Goal: Task Accomplishment & Management: Manage account settings

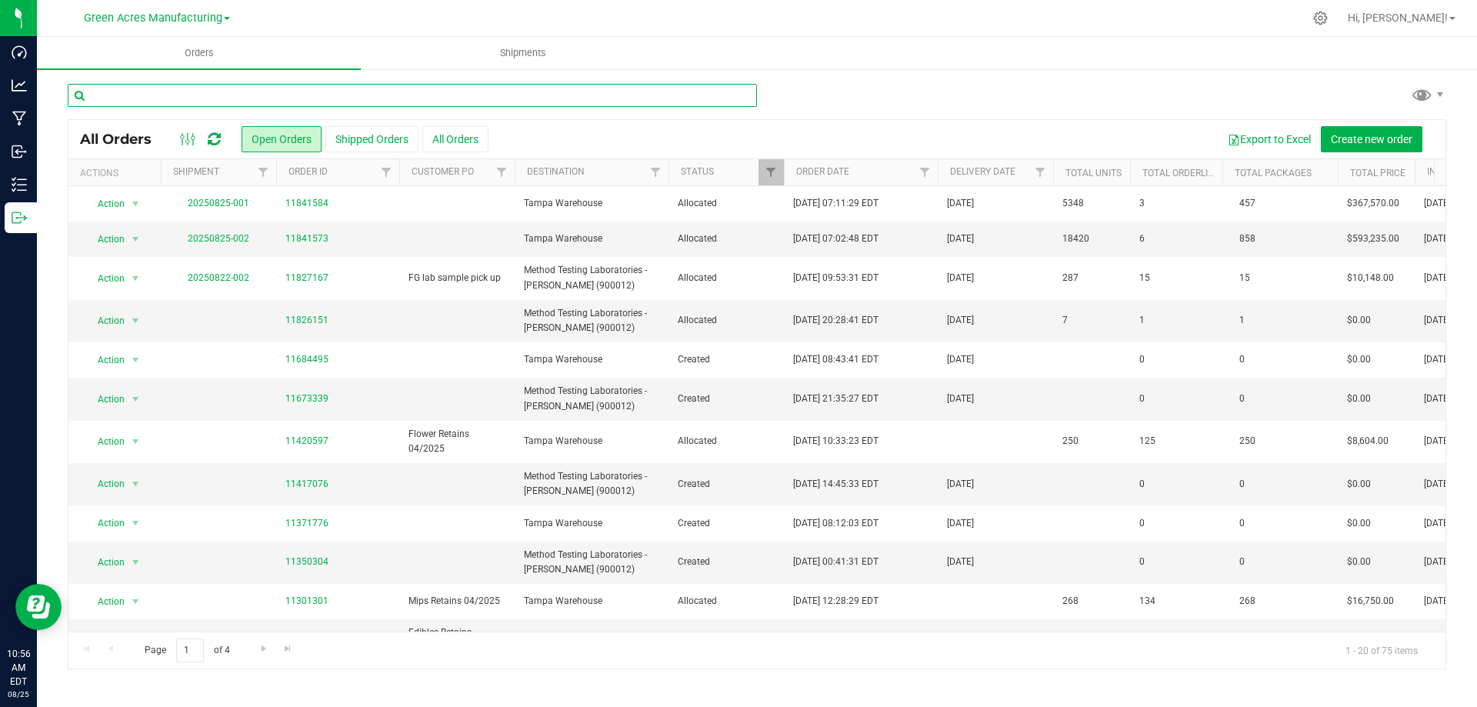
click at [298, 90] on input "text" at bounding box center [412, 95] width 689 height 23
type input "2555"
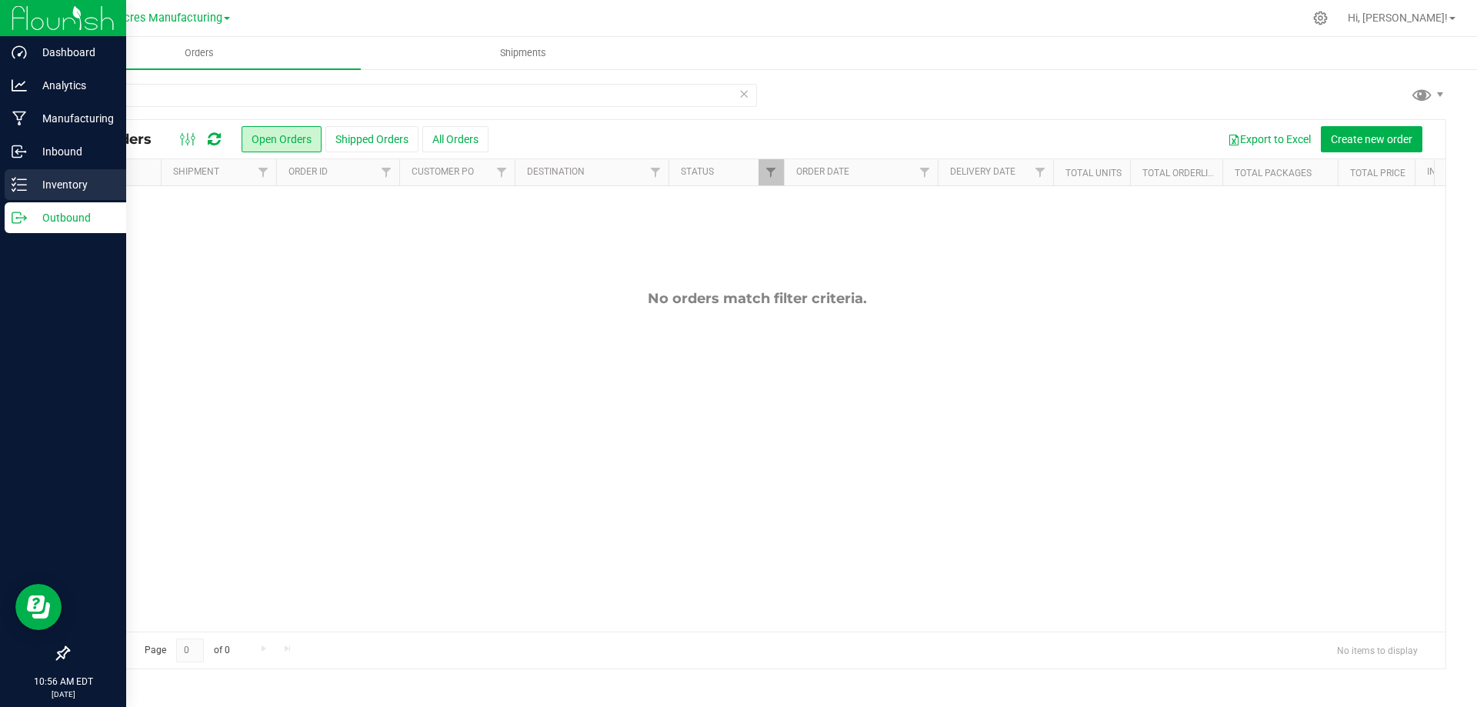
click at [52, 187] on p "Inventory" at bounding box center [73, 184] width 92 height 18
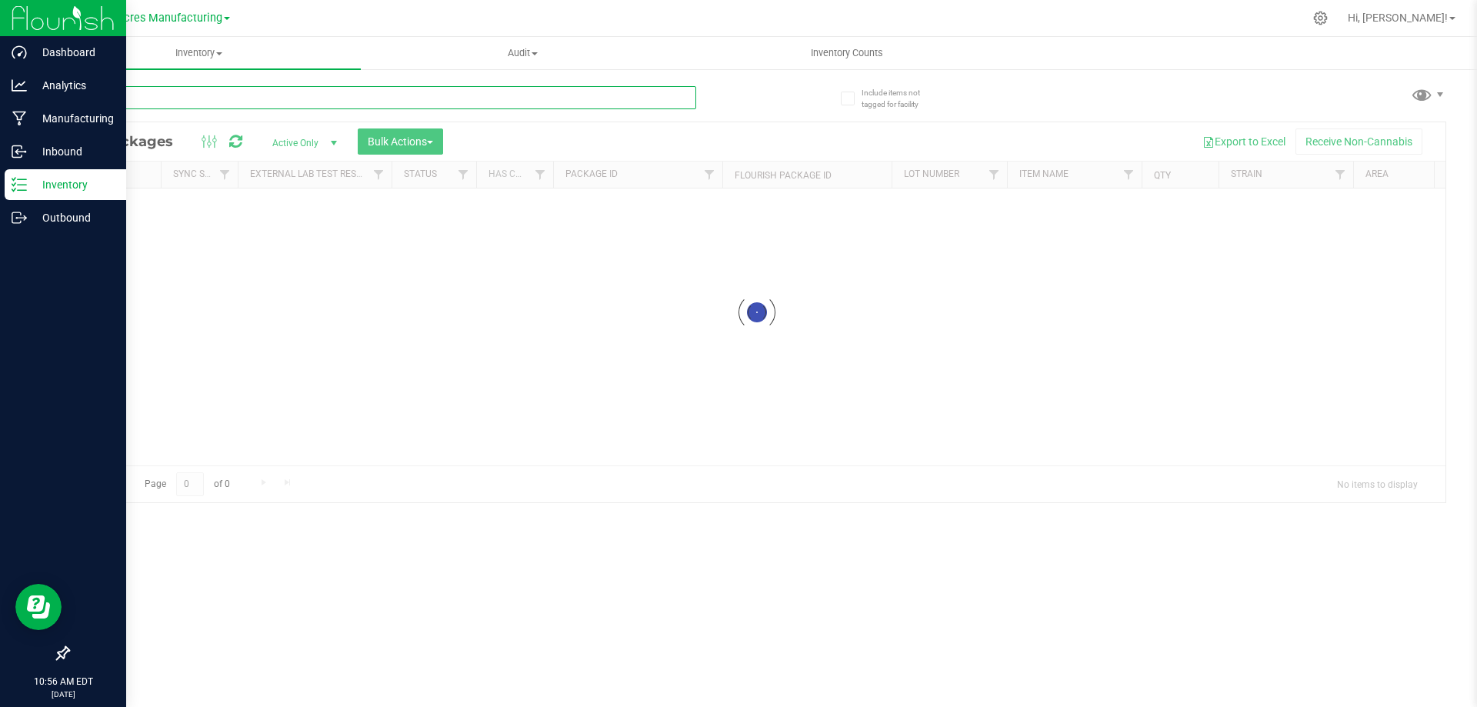
click at [271, 96] on input "text" at bounding box center [382, 97] width 628 height 23
type input "2555"
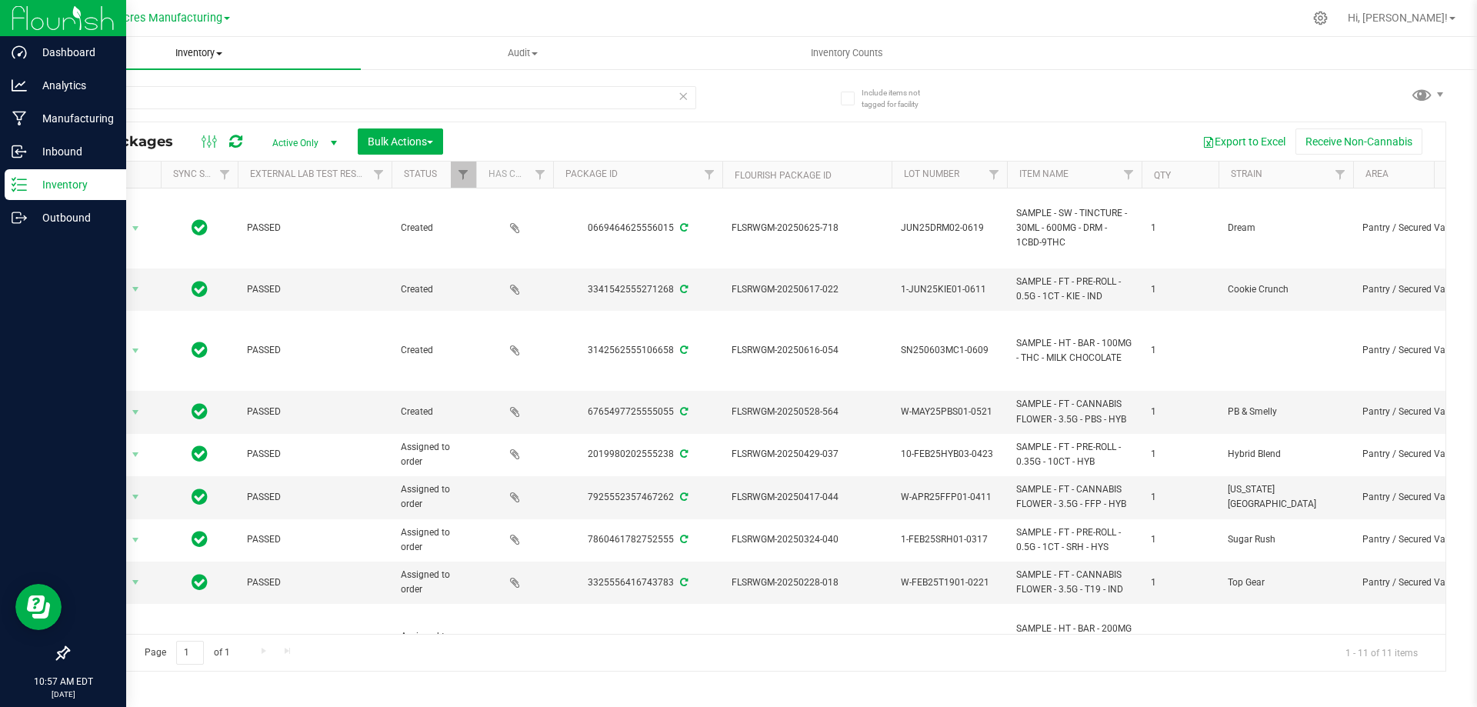
click at [219, 55] on span at bounding box center [219, 53] width 6 height 3
click at [174, 111] on li "All inventory" at bounding box center [199, 111] width 324 height 18
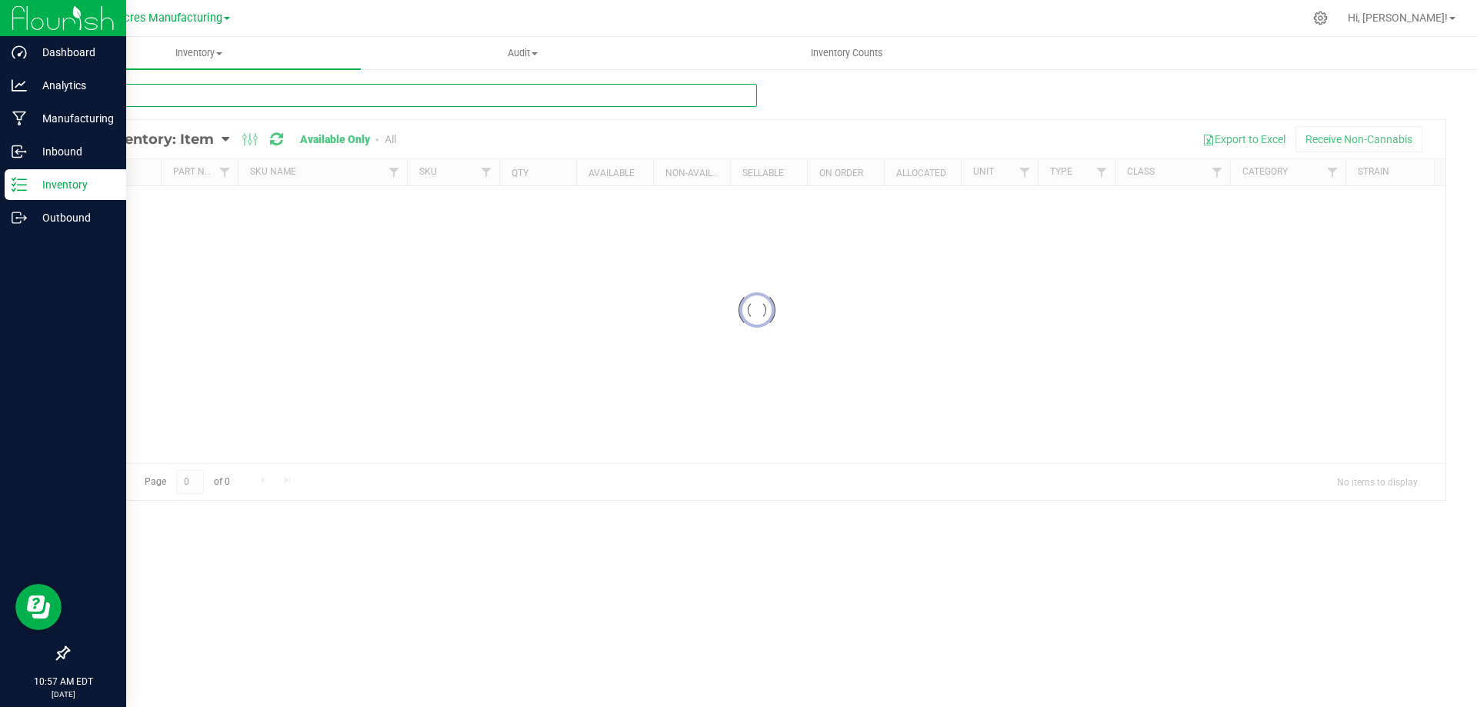
click at [262, 94] on input "text" at bounding box center [412, 95] width 689 height 23
type input "2555"
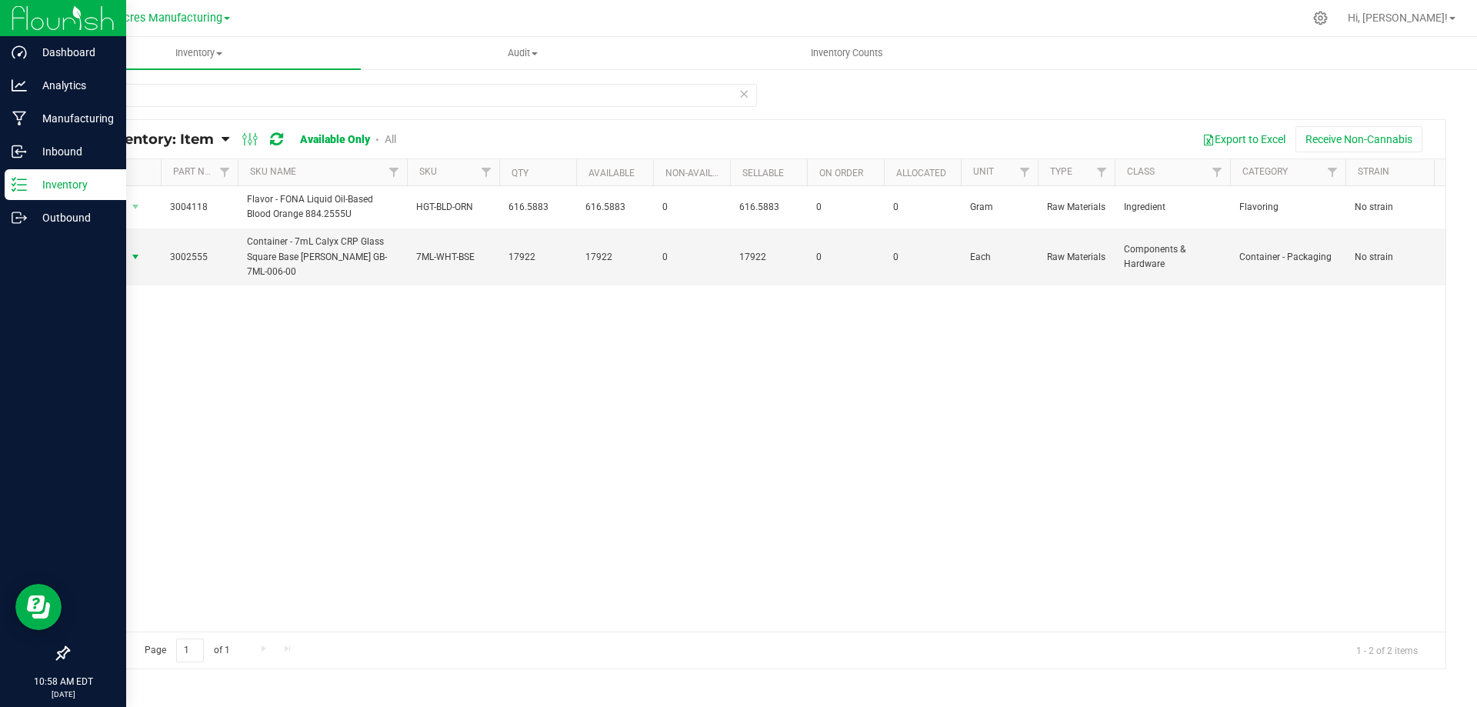
drag, startPoint x: 140, startPoint y: 262, endPoint x: 142, endPoint y: 275, distance: 12.4
click at [138, 261] on span "select" at bounding box center [135, 257] width 12 height 12
click at [142, 282] on li "Adjust qty" at bounding box center [134, 282] width 98 height 23
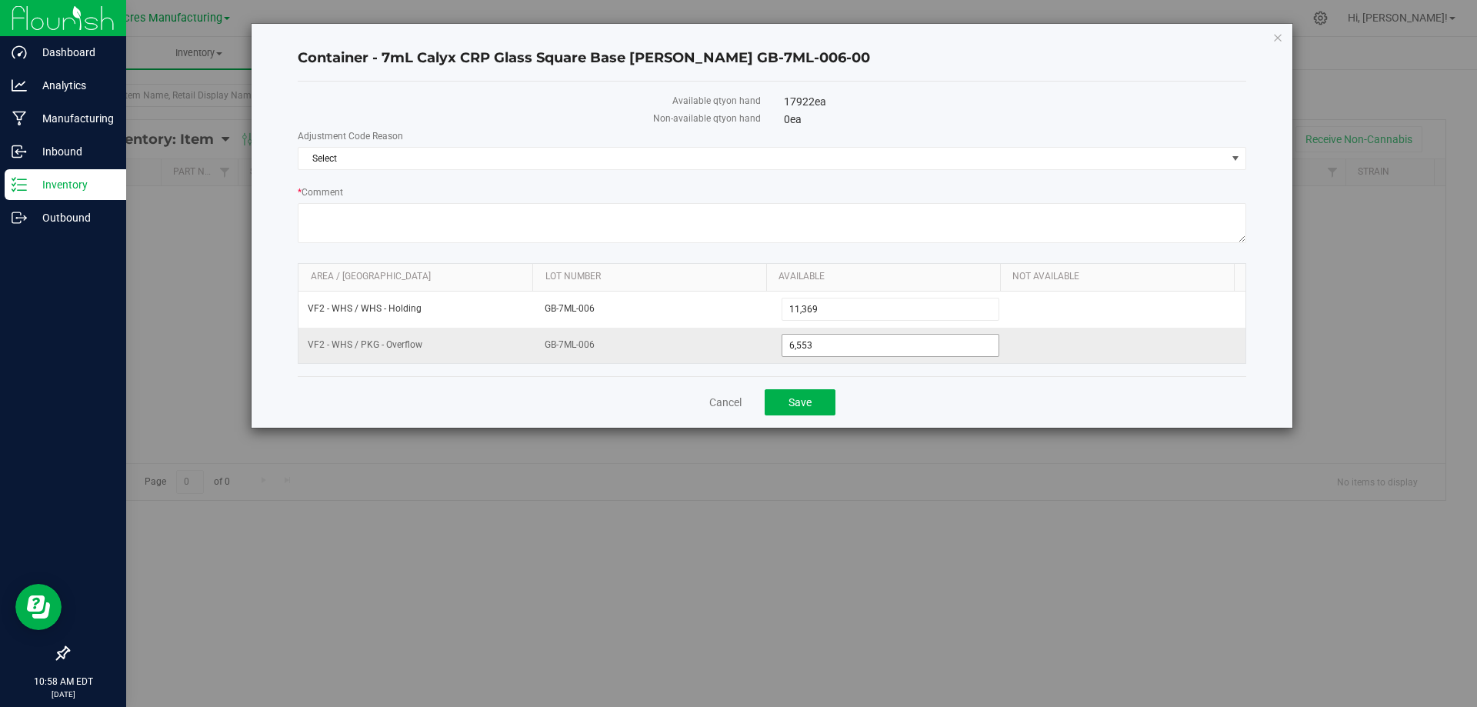
click at [861, 346] on span "6,553 6553" at bounding box center [890, 345] width 218 height 23
click at [861, 346] on input "6553" at bounding box center [890, 346] width 217 height 22
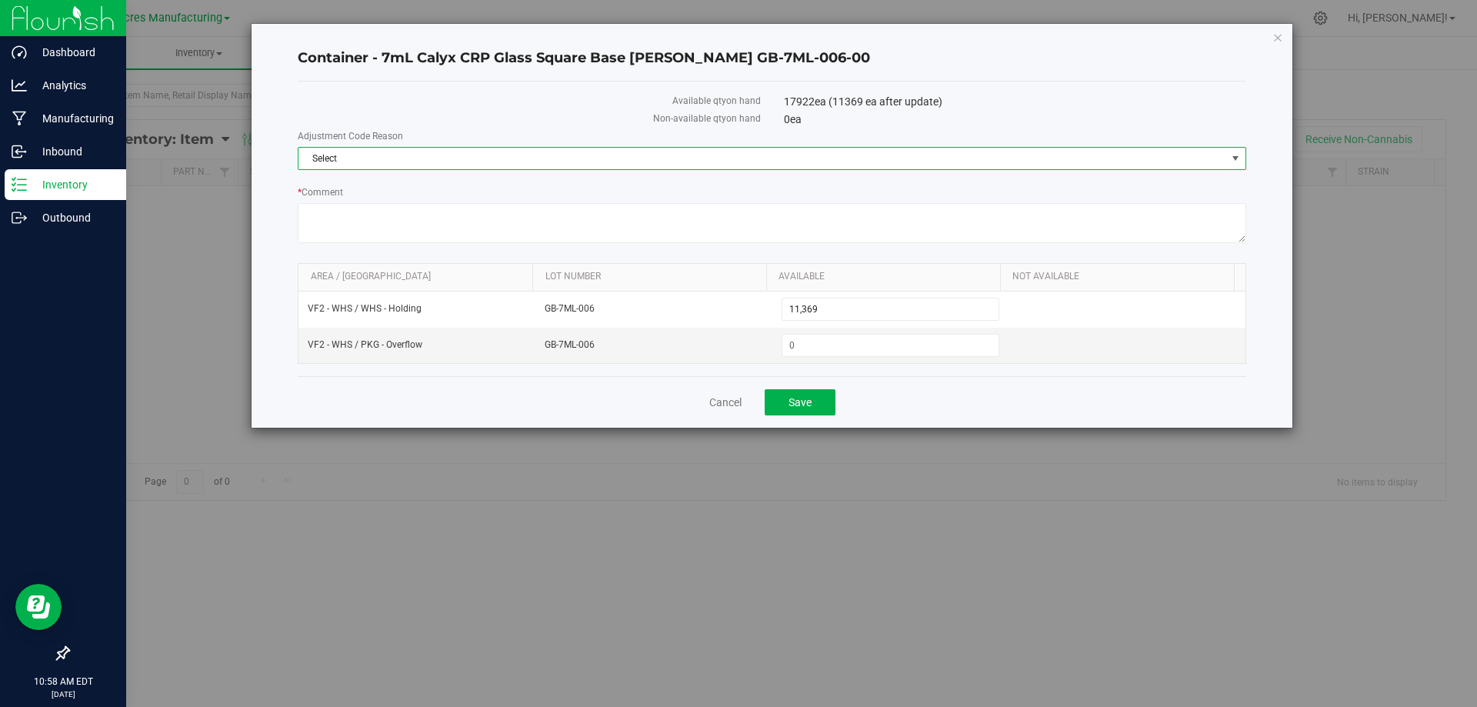
drag, startPoint x: 896, startPoint y: 162, endPoint x: 417, endPoint y: 188, distance: 479.9
click at [894, 162] on span "Select" at bounding box center [762, 159] width 928 height 22
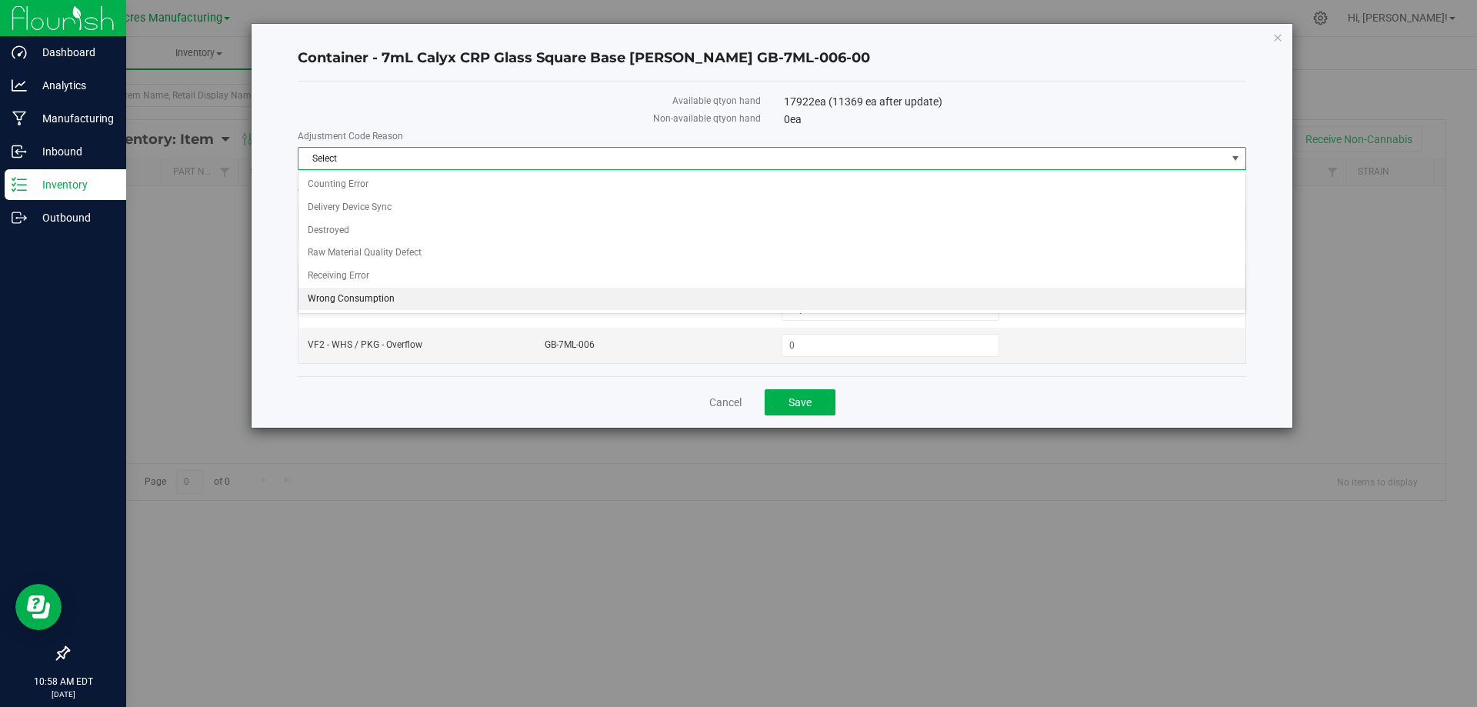
click at [412, 291] on li "Wrong Consumption" at bounding box center [771, 299] width 947 height 23
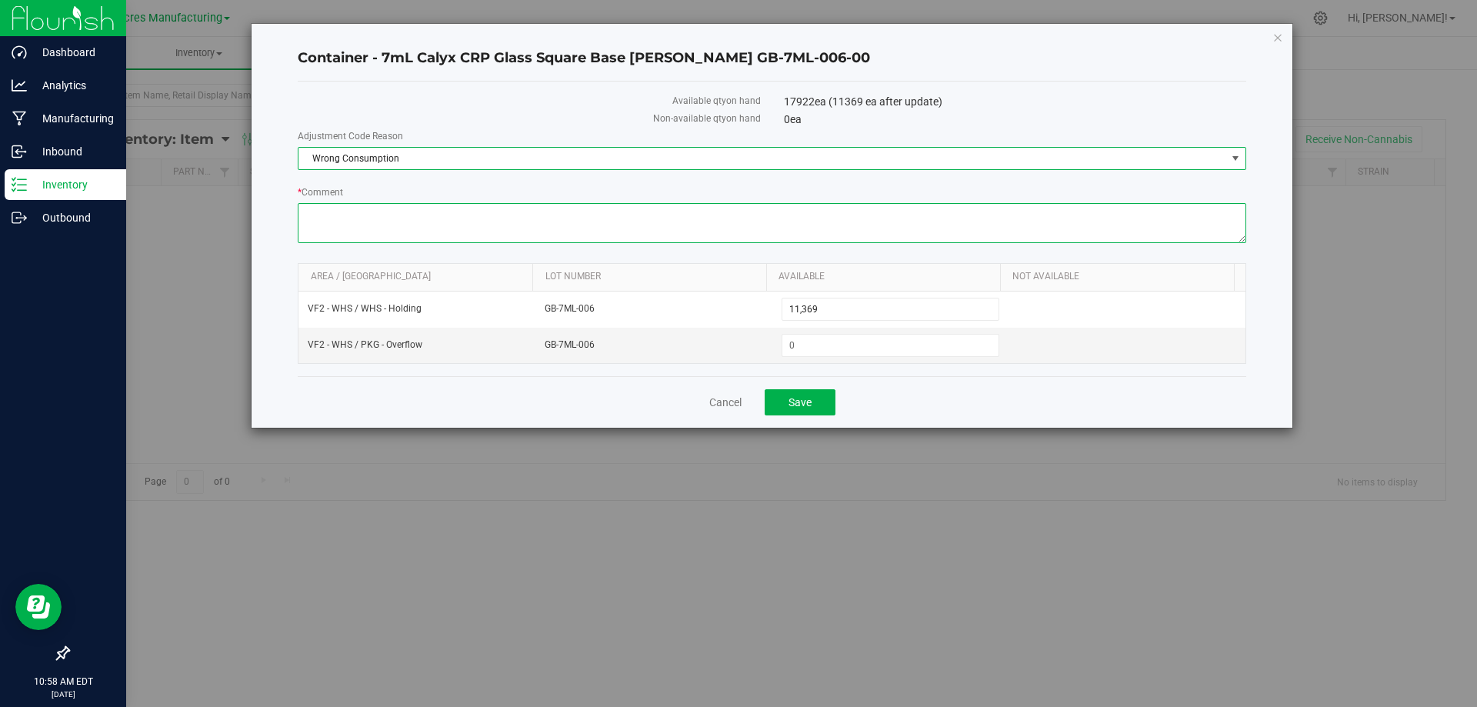
click at [779, 227] on textarea "* Comment" at bounding box center [772, 223] width 948 height 40
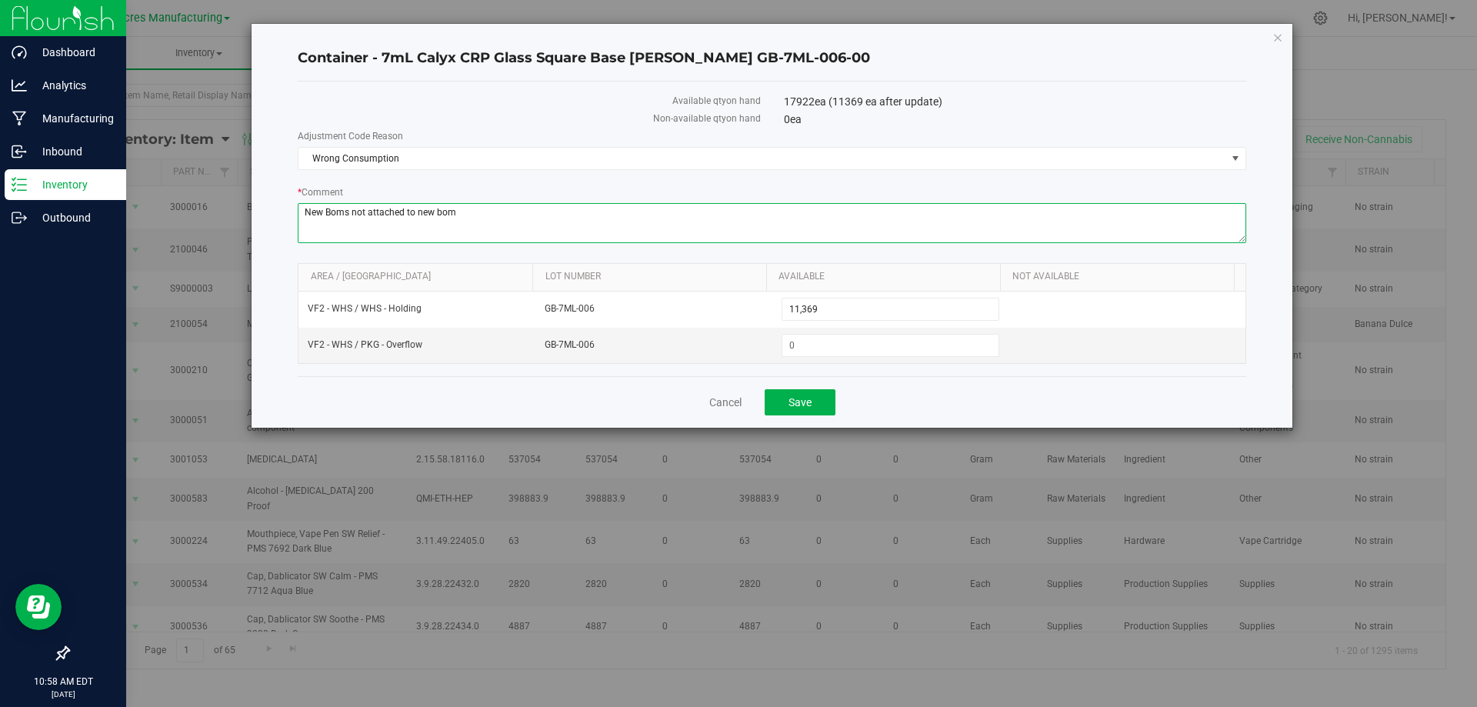
type textarea "New Boms not attached to new bom"
click at [942, 411] on div "Cancel Save" at bounding box center [772, 402] width 948 height 52
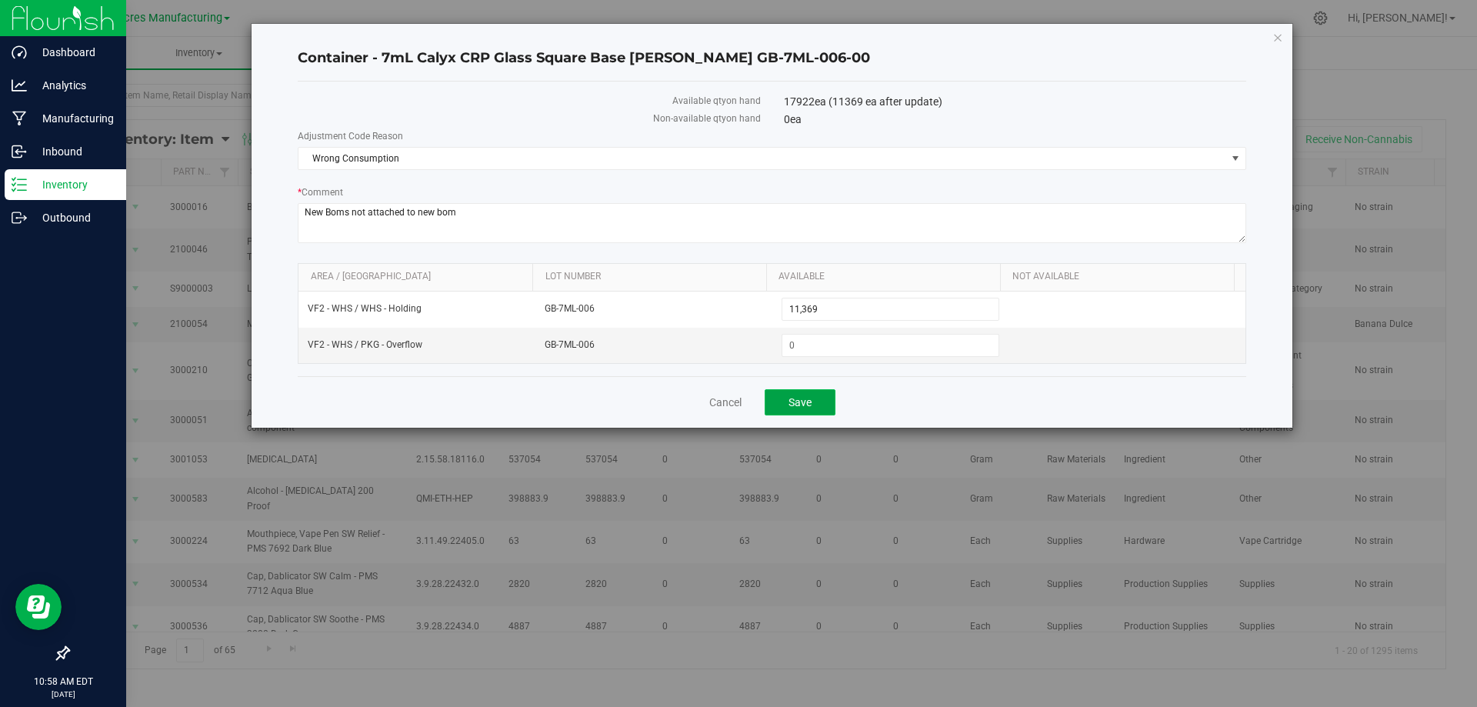
click at [818, 411] on button "Save" at bounding box center [800, 402] width 71 height 26
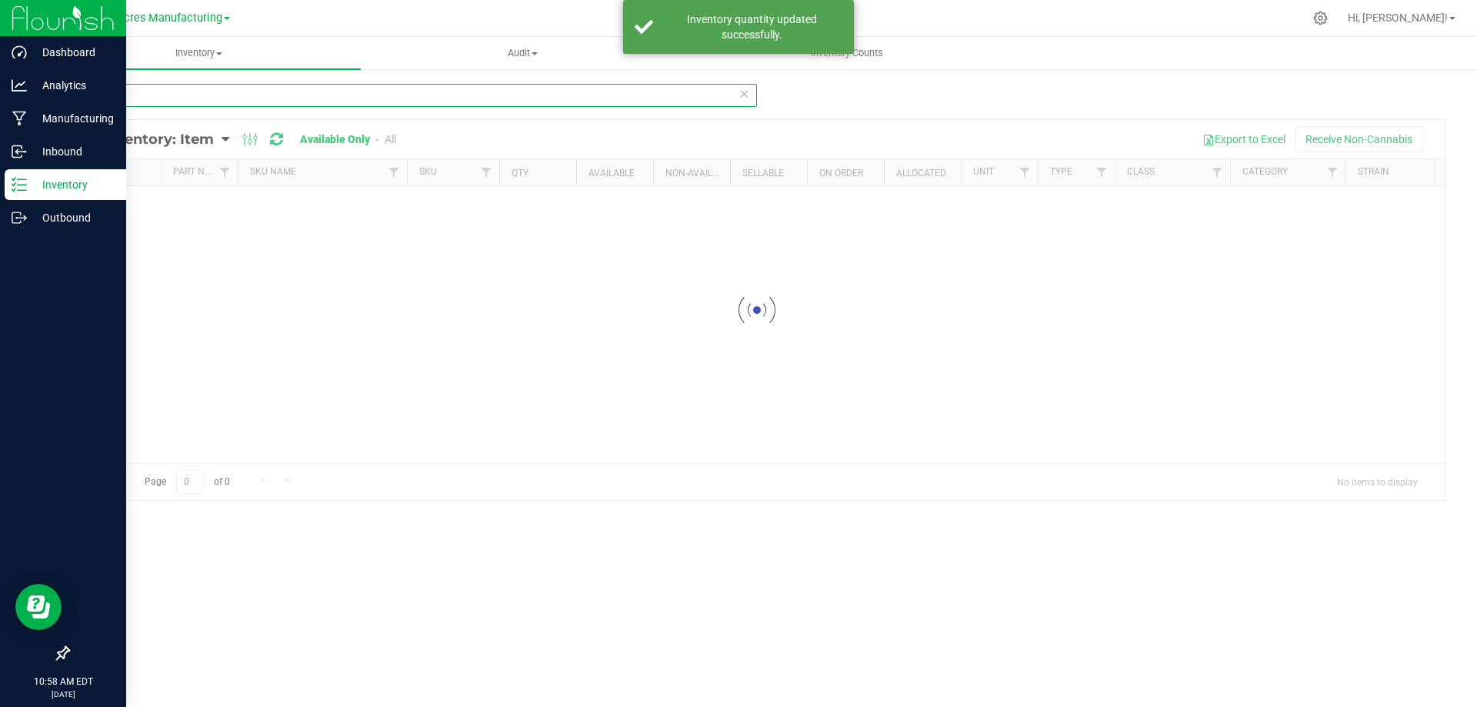
click at [455, 95] on input "2555" at bounding box center [412, 95] width 689 height 23
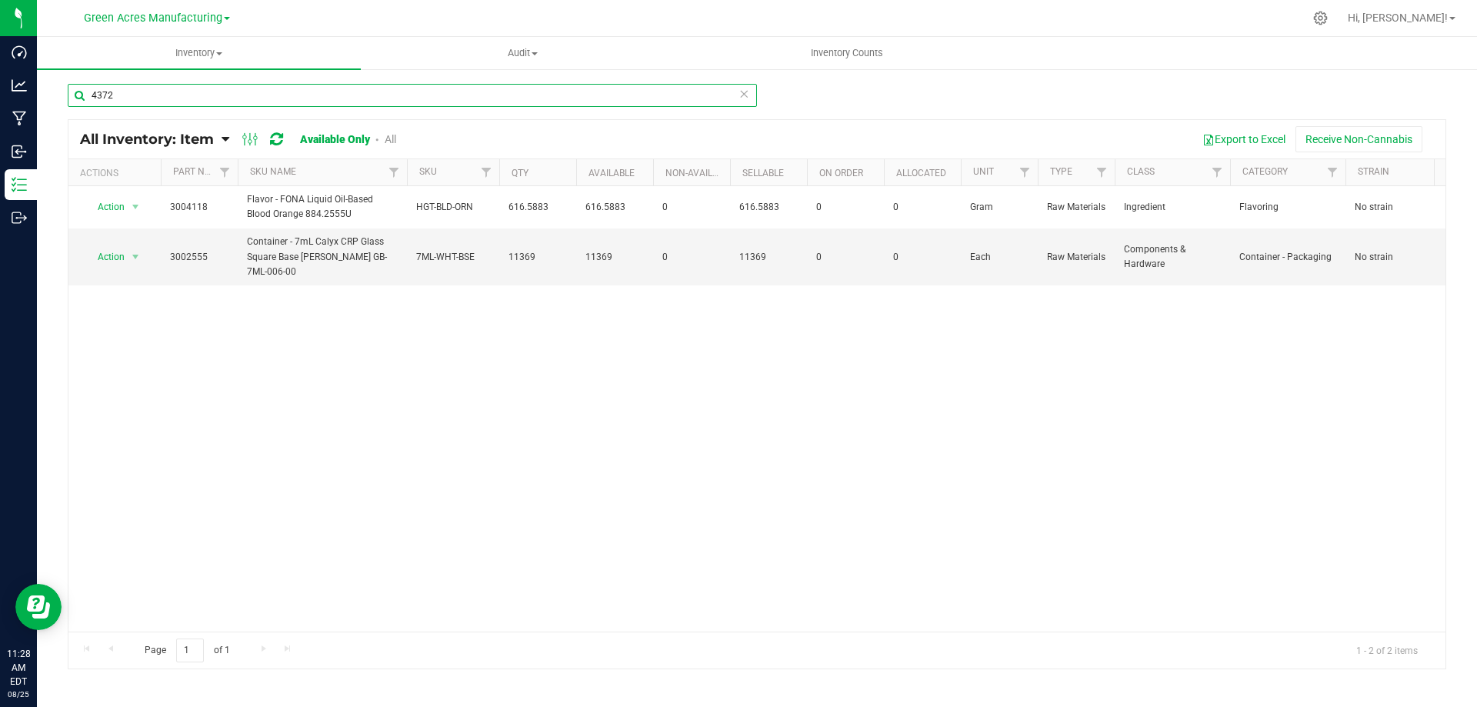
type input "4372"
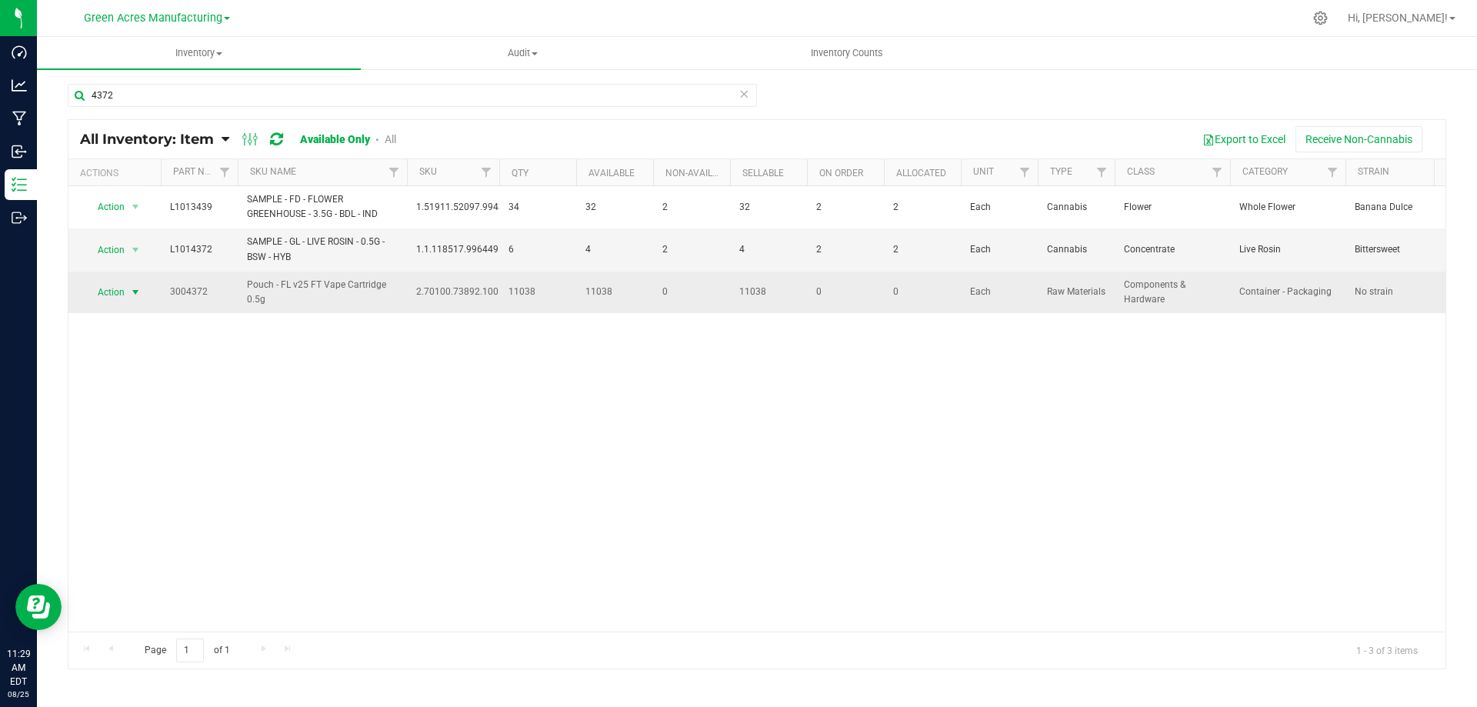
click at [112, 288] on span "Action" at bounding box center [105, 292] width 42 height 22
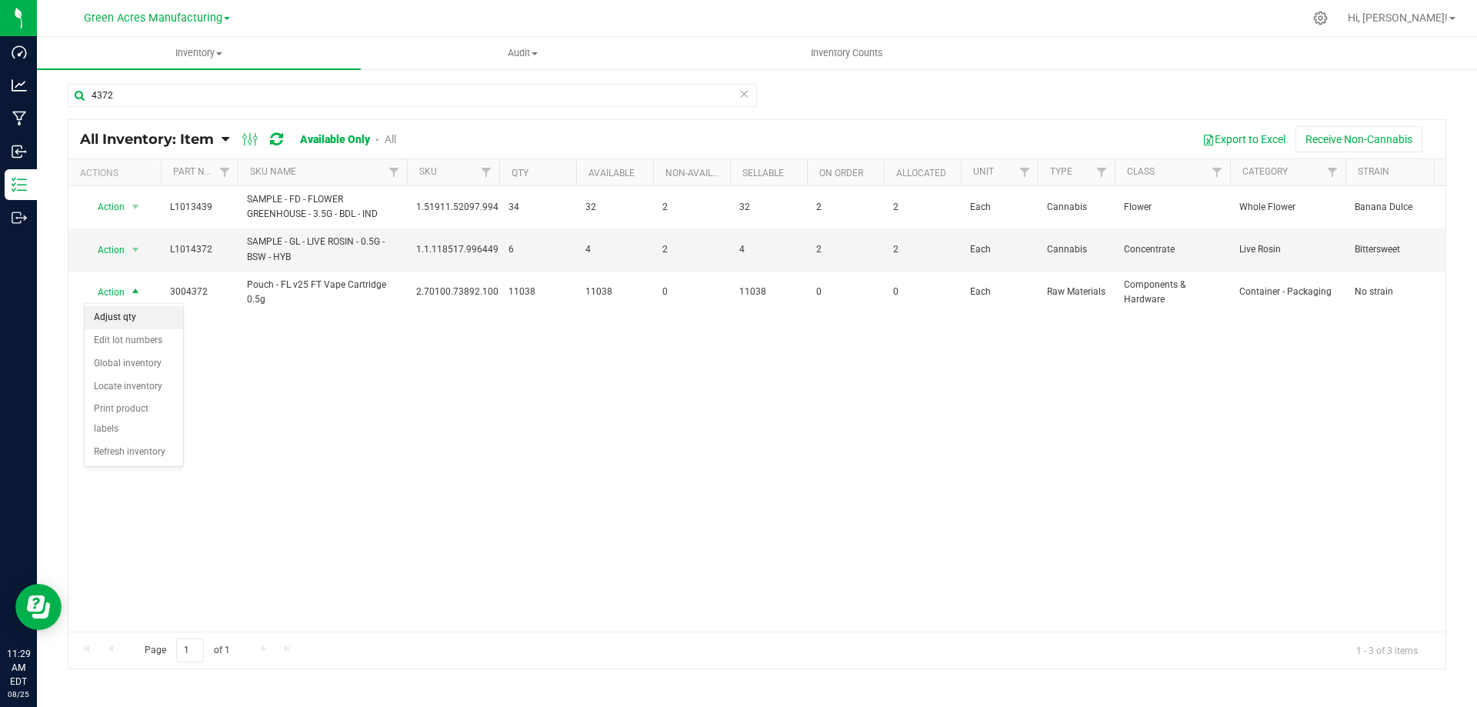
click at [138, 321] on li "Adjust qty" at bounding box center [134, 317] width 98 height 23
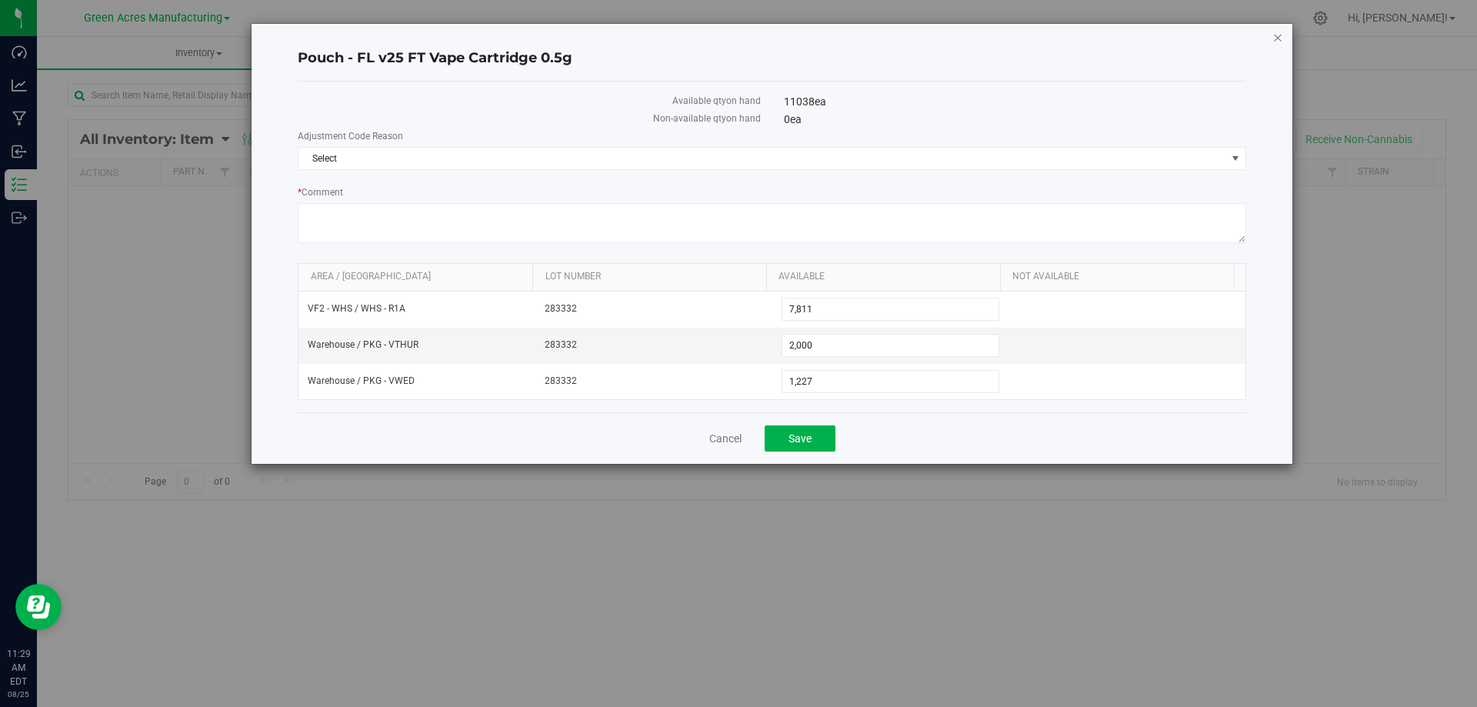
click at [1274, 40] on icon "button" at bounding box center [1277, 37] width 11 height 18
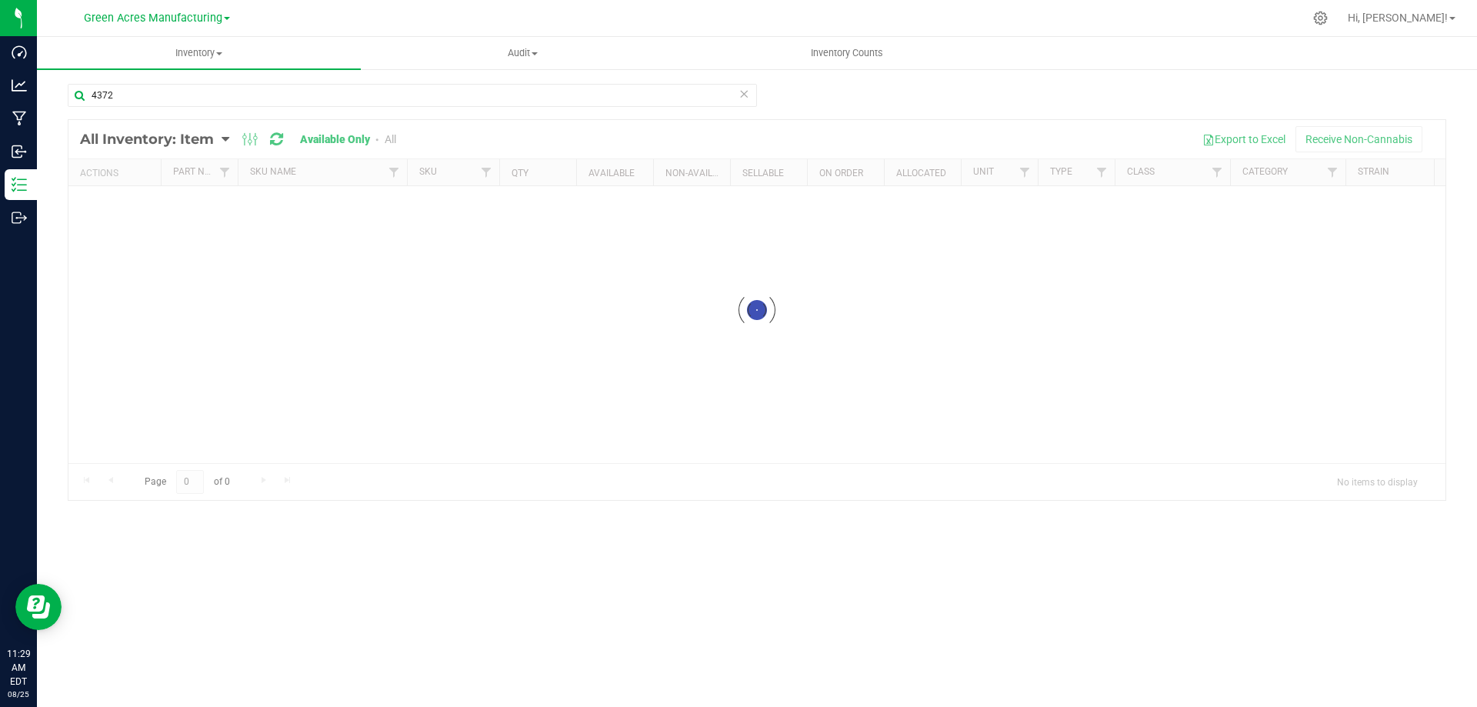
click at [226, 138] on div at bounding box center [756, 310] width 1377 height 380
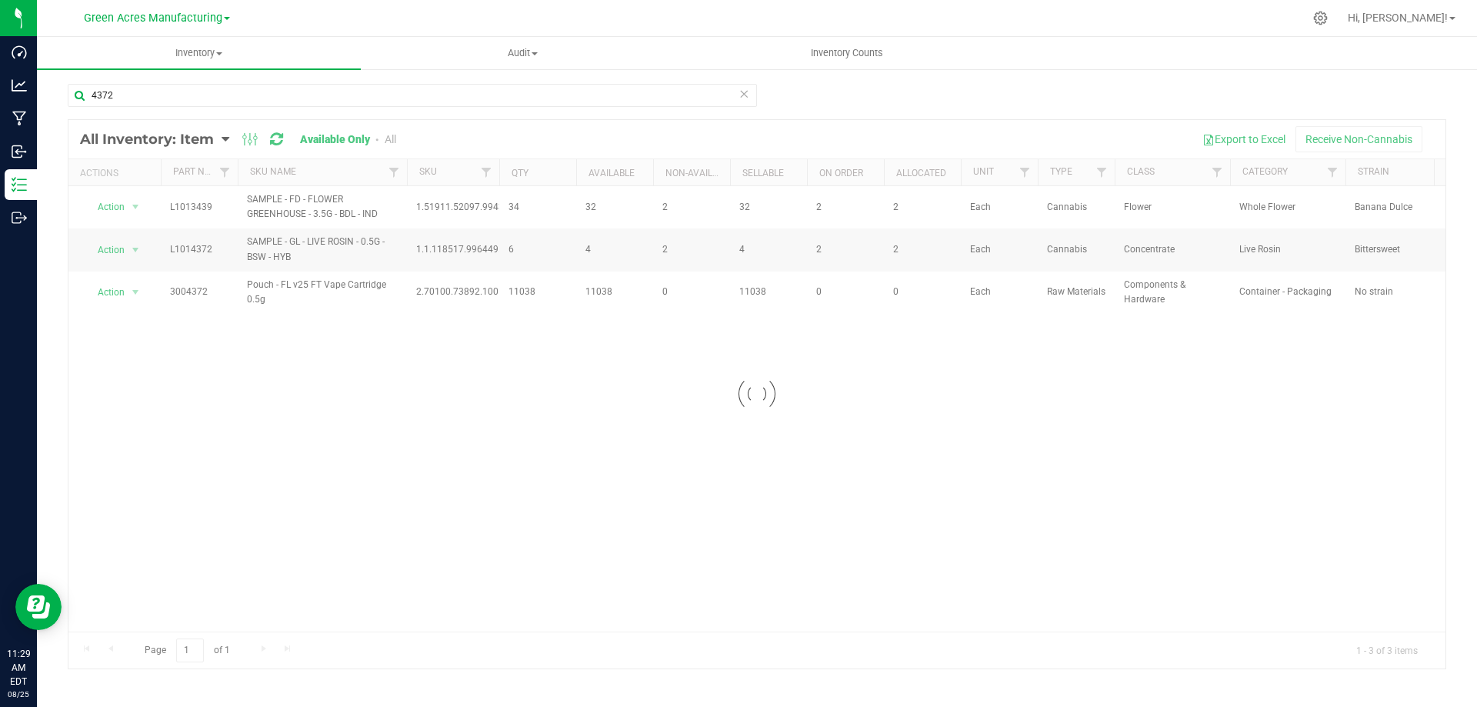
click at [226, 138] on div at bounding box center [756, 394] width 1377 height 548
click at [226, 138] on icon at bounding box center [226, 139] width 8 height 14
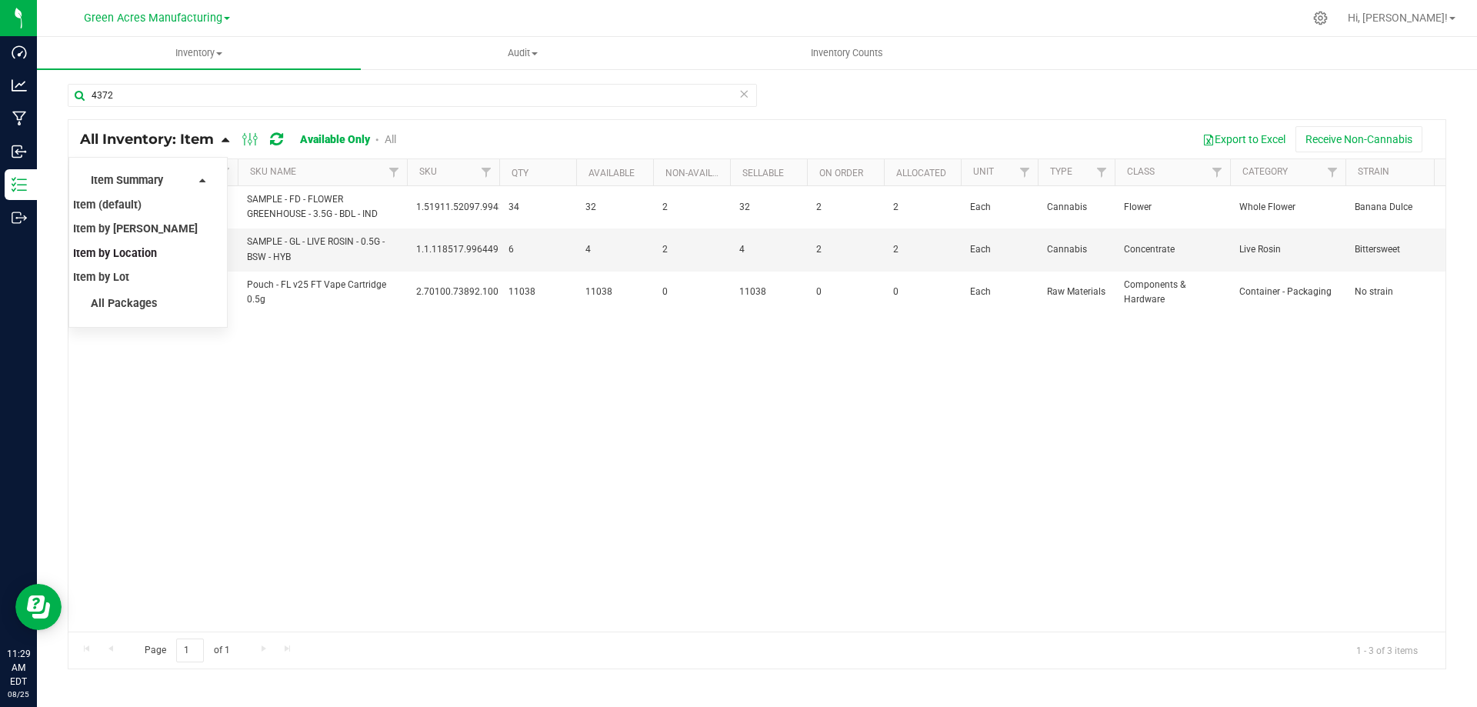
click at [143, 252] on span "Item by Location" at bounding box center [115, 253] width 84 height 13
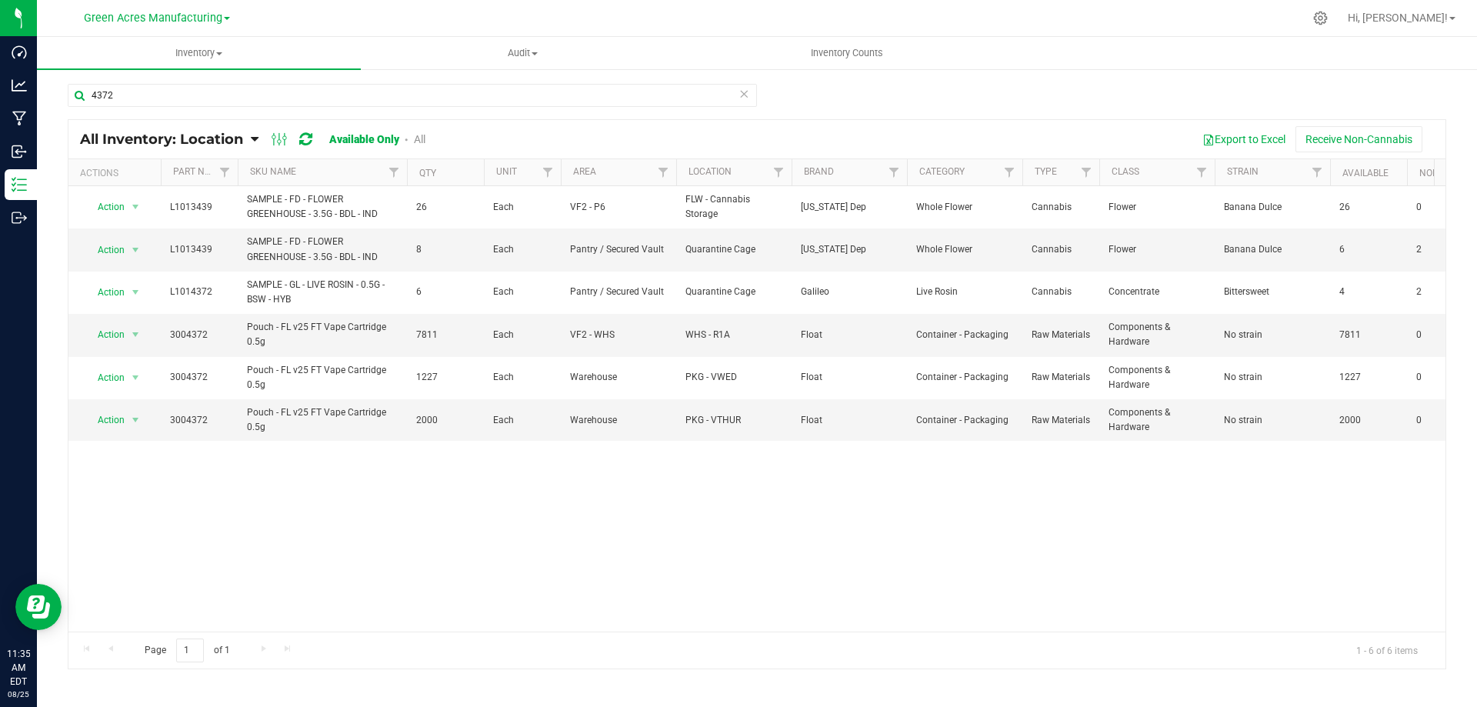
click at [878, 8] on div at bounding box center [789, 18] width 1028 height 30
